Goal: Information Seeking & Learning: Understand process/instructions

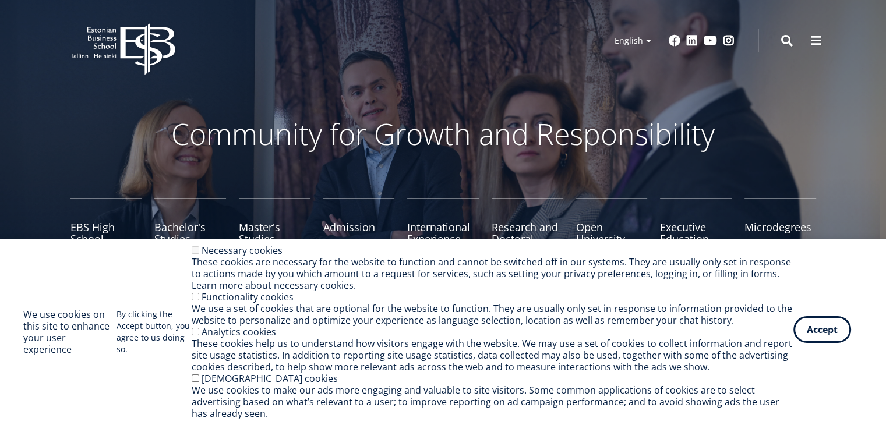
click at [805, 325] on button "Accept" at bounding box center [823, 329] width 58 height 27
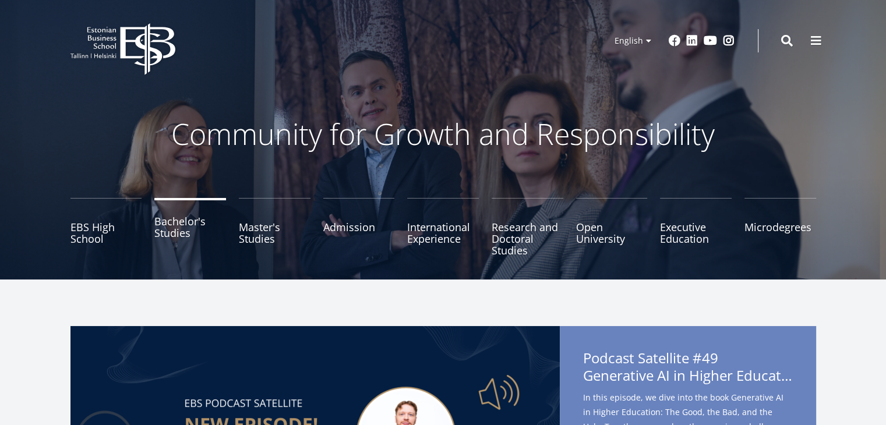
click at [170, 224] on link "Bachelor's Studies" at bounding box center [190, 227] width 72 height 58
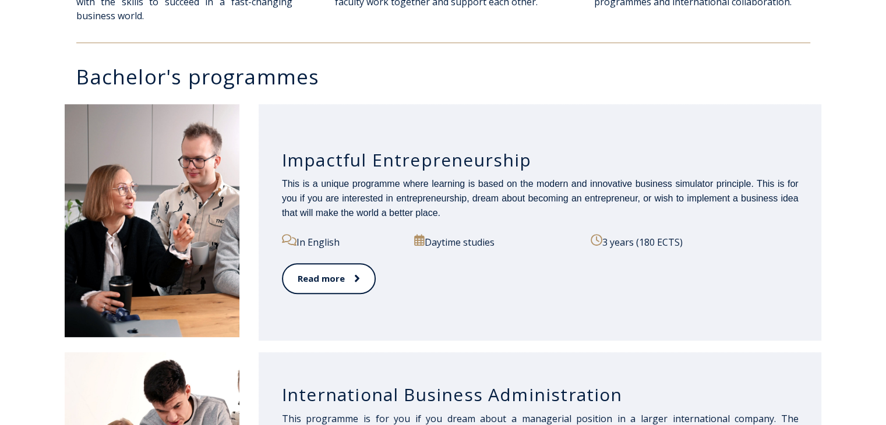
scroll to position [524, 0]
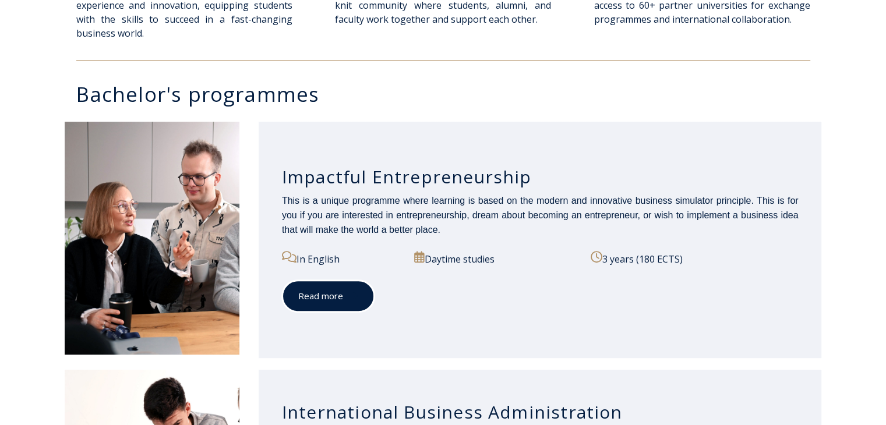
click at [350, 290] on link "Read more" at bounding box center [328, 296] width 93 height 32
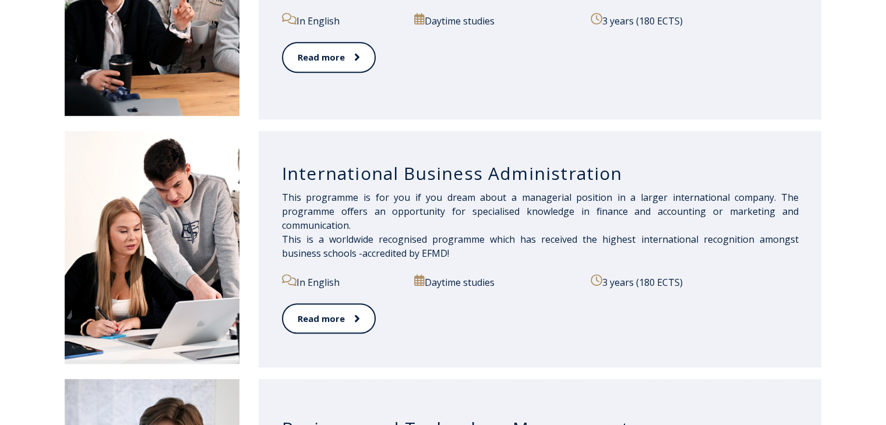
scroll to position [641, 0]
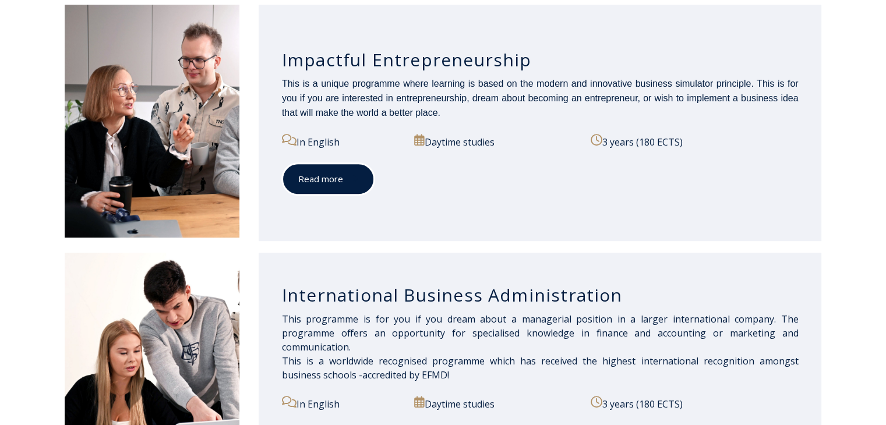
click at [334, 171] on link "Read more" at bounding box center [328, 179] width 93 height 32
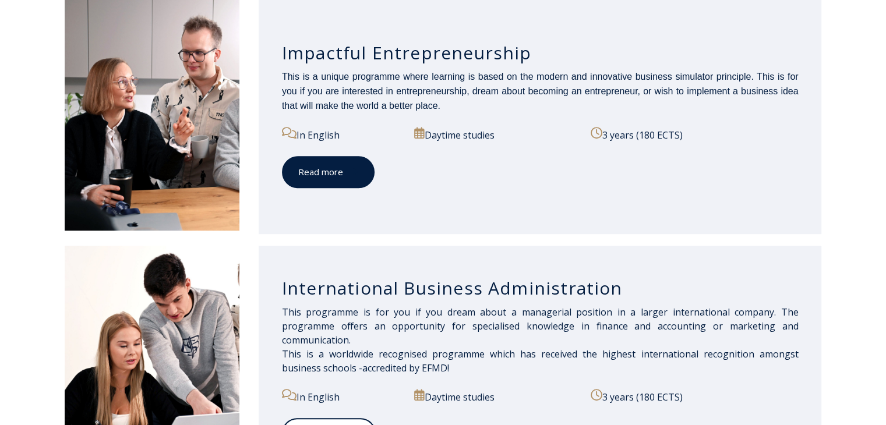
scroll to position [623, 0]
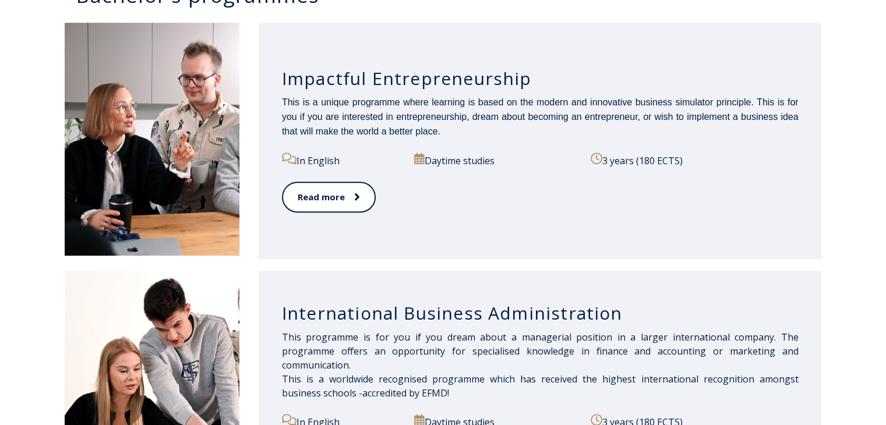
click at [348, 178] on div "In English" at bounding box center [341, 167] width 119 height 29
click at [329, 198] on link "Read more" at bounding box center [328, 197] width 93 height 32
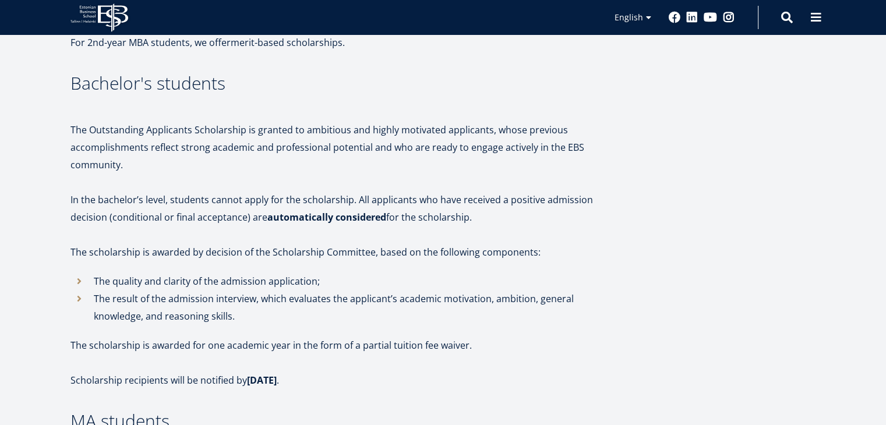
scroll to position [233, 0]
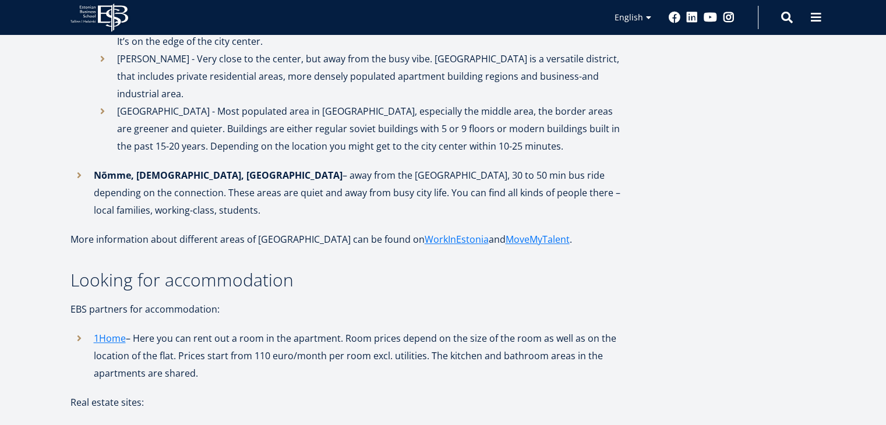
scroll to position [1049, 0]
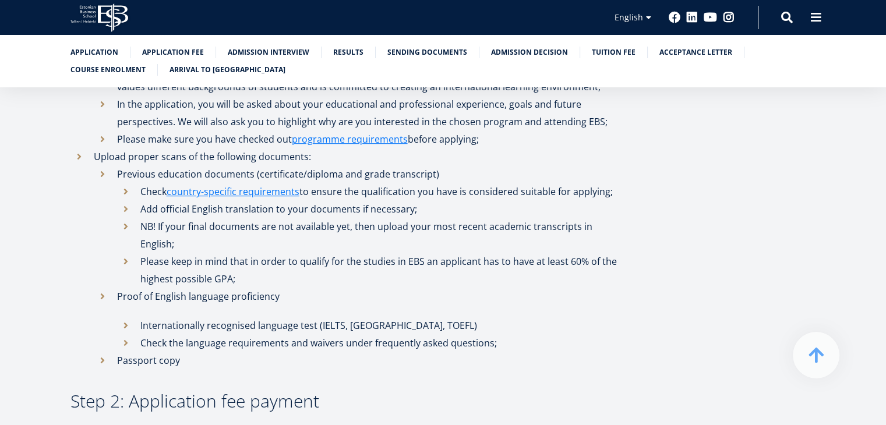
scroll to position [654, 0]
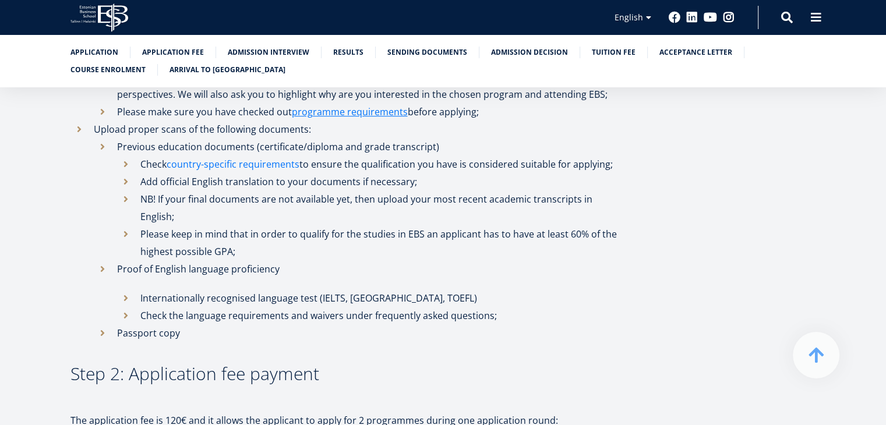
click at [273, 162] on link "country-specific requirements" at bounding box center [233, 164] width 133 height 17
drag, startPoint x: 218, startPoint y: 256, endPoint x: 301, endPoint y: 256, distance: 82.7
click at [301, 260] on li "Proof of English language proficiency Internationally recognised language test …" at bounding box center [359, 292] width 530 height 64
click at [301, 290] on li "Internationally recognised language test (IELTS, [GEOGRAPHIC_DATA], TOEFL)" at bounding box center [370, 298] width 507 height 17
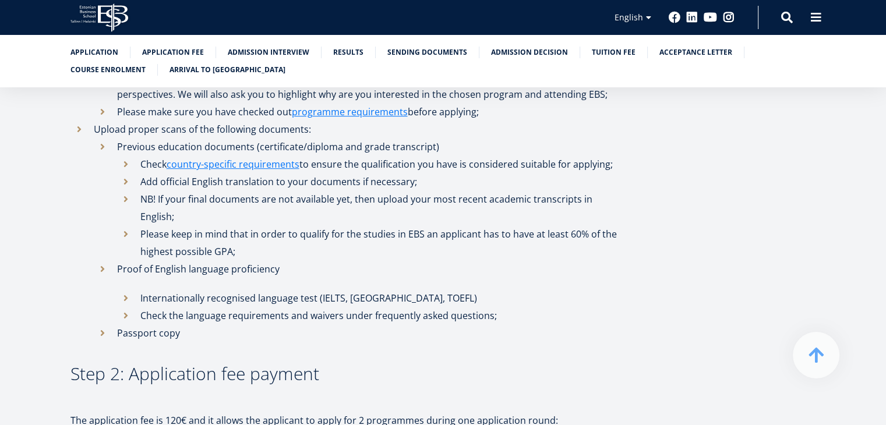
click at [126, 307] on li "Check the language requirements and waivers under frequently asked questions;" at bounding box center [370, 315] width 507 height 17
click at [118, 307] on li "Check the language requirements and waivers under frequently asked questions;" at bounding box center [370, 315] width 507 height 17
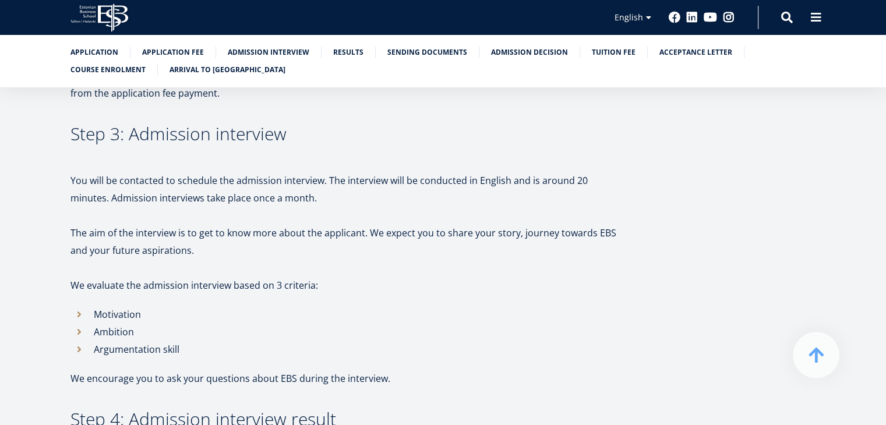
scroll to position [1121, 0]
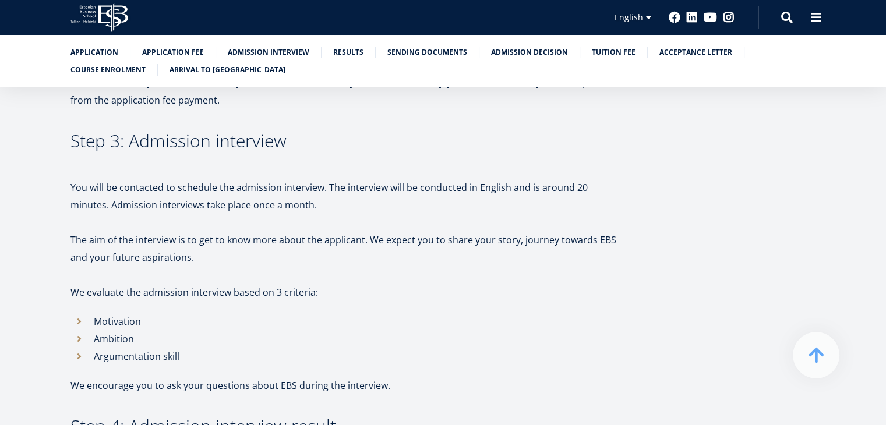
drag, startPoint x: 197, startPoint y: 210, endPoint x: 124, endPoint y: 215, distance: 73.6
click at [124, 231] on p "The aim of the interview is to get to know more about the applicant. We expect …" at bounding box center [348, 248] width 554 height 35
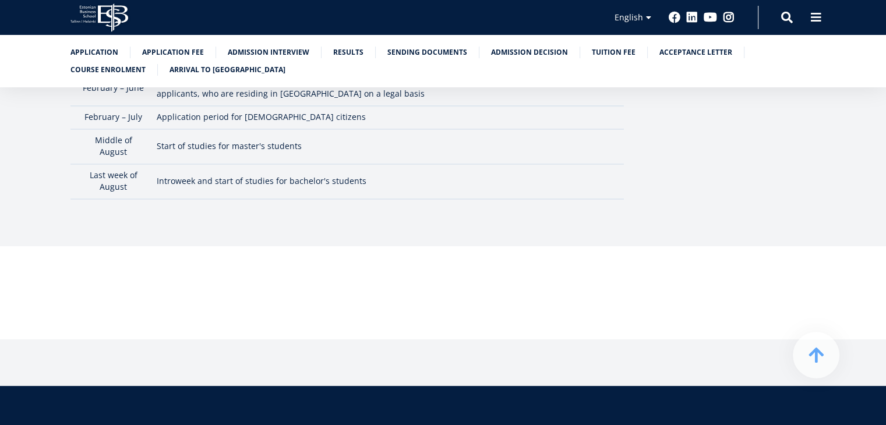
scroll to position [3626, 0]
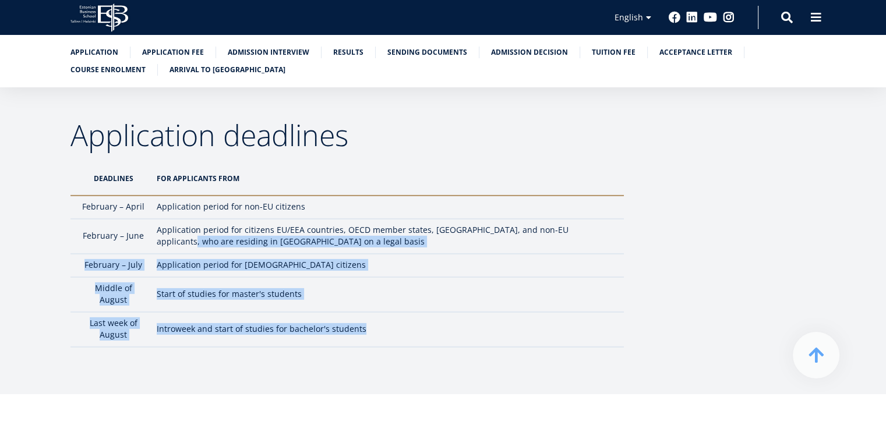
drag, startPoint x: 155, startPoint y: 164, endPoint x: 389, endPoint y: 242, distance: 246.4
click at [389, 242] on tbody "February – April Application period for non-EU citizens February – June Applica…" at bounding box center [348, 271] width 554 height 151
click at [387, 312] on td "Introweek and start of studies for bachelor's students" at bounding box center [387, 329] width 473 height 35
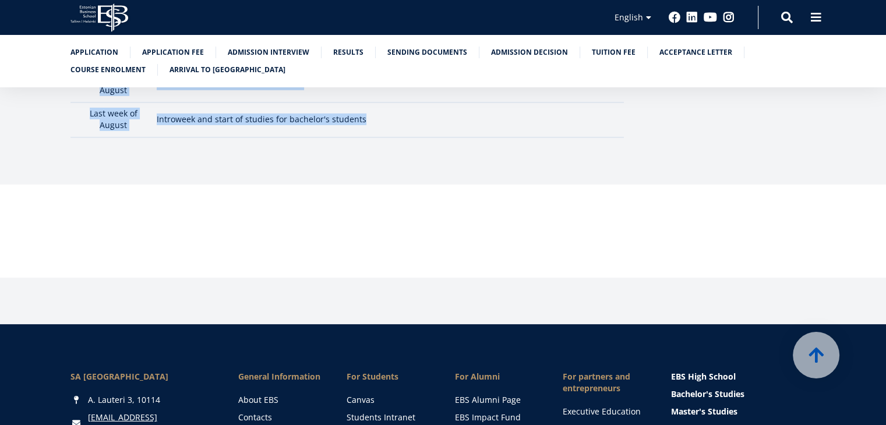
scroll to position [3998, 0]
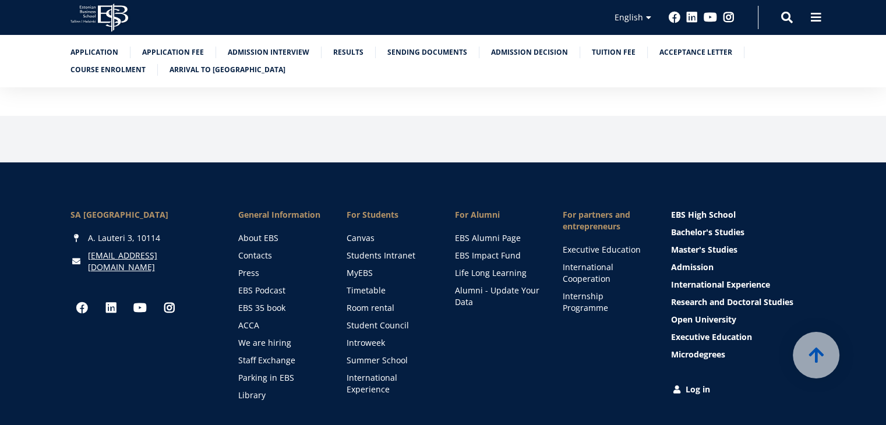
click at [373, 232] on ul "Canvas Students Intranet MyEBS Timetable Room rental Student Council Introweek …" at bounding box center [389, 313] width 85 height 163
click at [373, 285] on link "Timetable" at bounding box center [390, 291] width 85 height 12
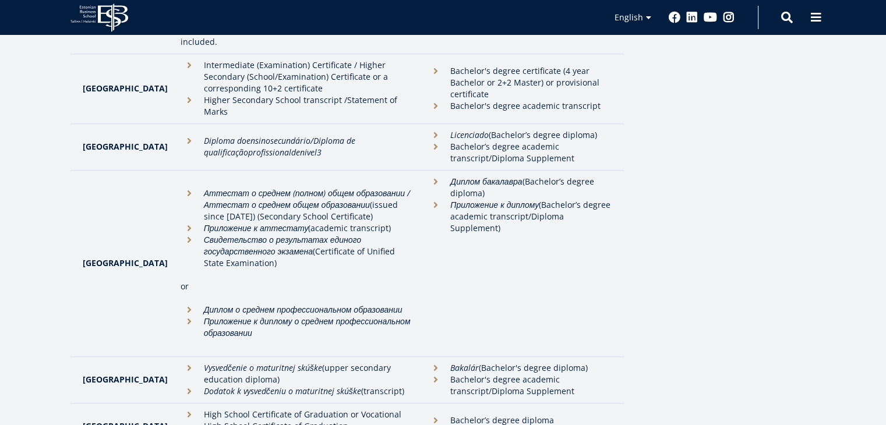
scroll to position [2564, 0]
